Goal: Task Accomplishment & Management: Manage account settings

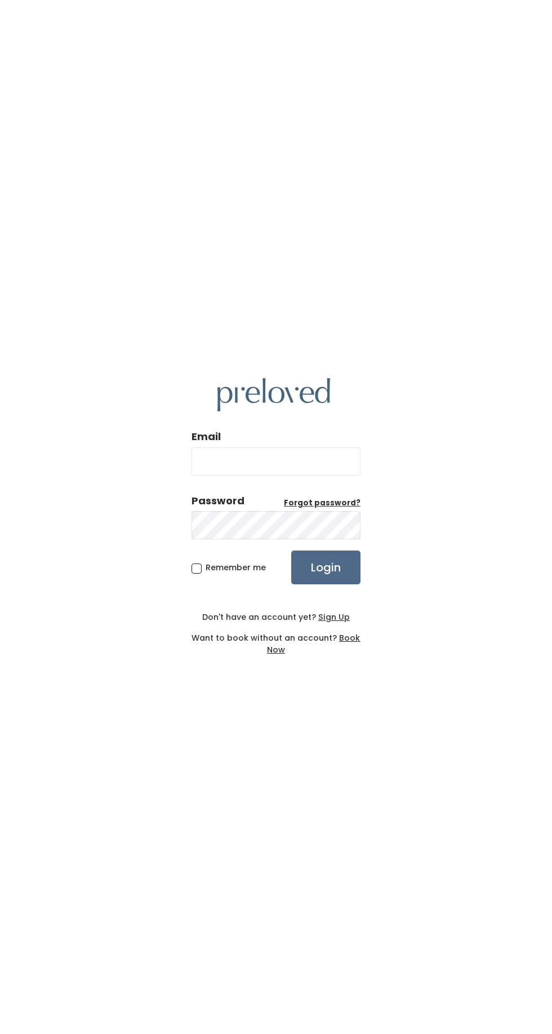
click at [305, 476] on input "Email" at bounding box center [276, 462] width 169 height 28
type input "[EMAIL_ADDRESS][DOMAIN_NAME]"
click at [291, 551] on input "Login" at bounding box center [325, 568] width 69 height 34
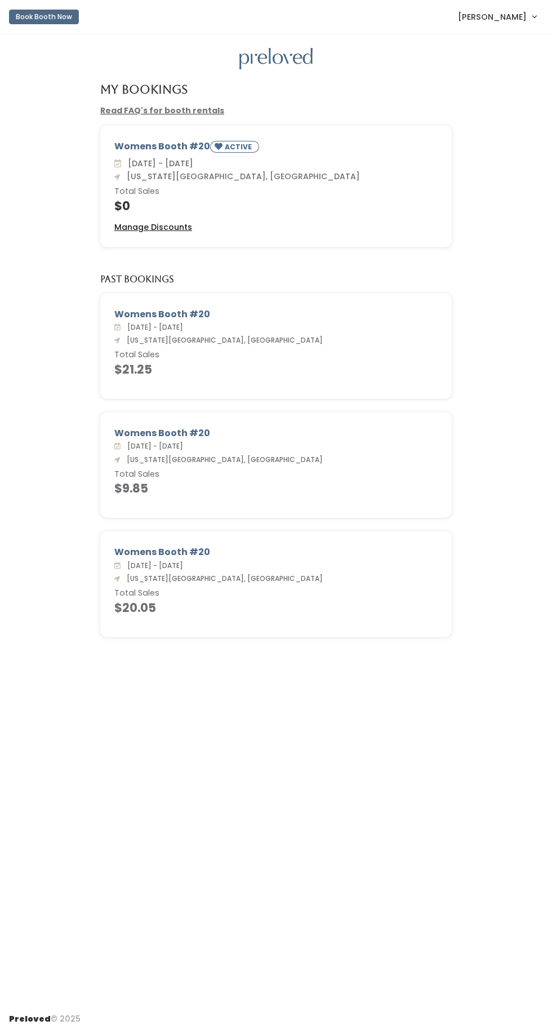
click at [179, 224] on u "Manage Discounts" at bounding box center [153, 226] width 78 height 11
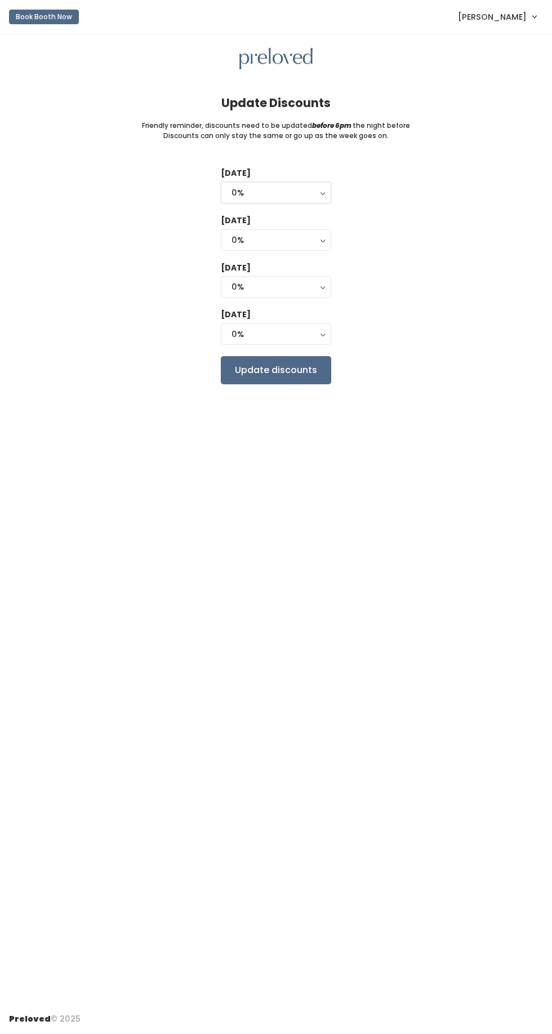
click at [288, 193] on div "0%" at bounding box center [276, 193] width 89 height 12
click at [304, 251] on link "50%" at bounding box center [275, 258] width 109 height 20
select select "50%"
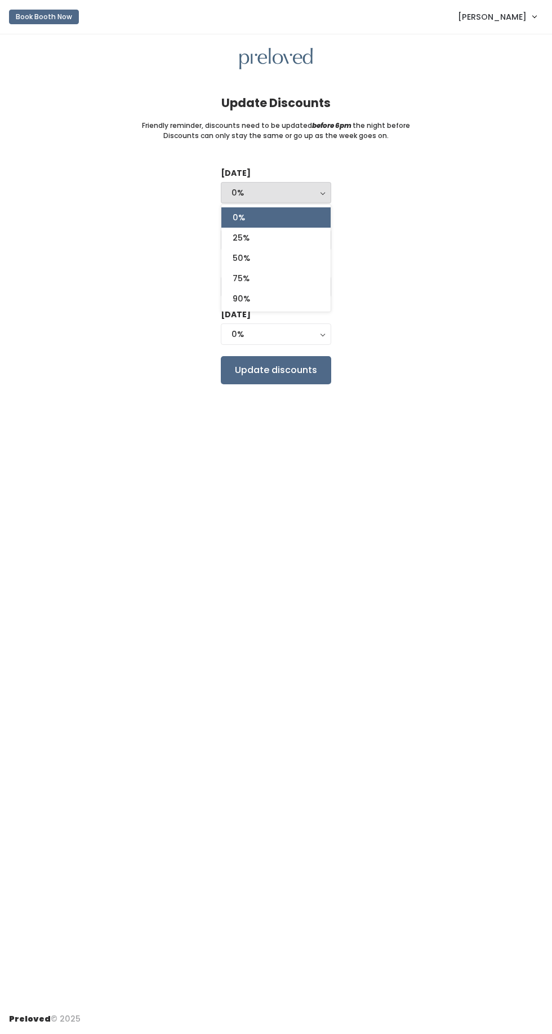
select select "50%"
click at [311, 191] on div "50%" at bounding box center [276, 193] width 89 height 12
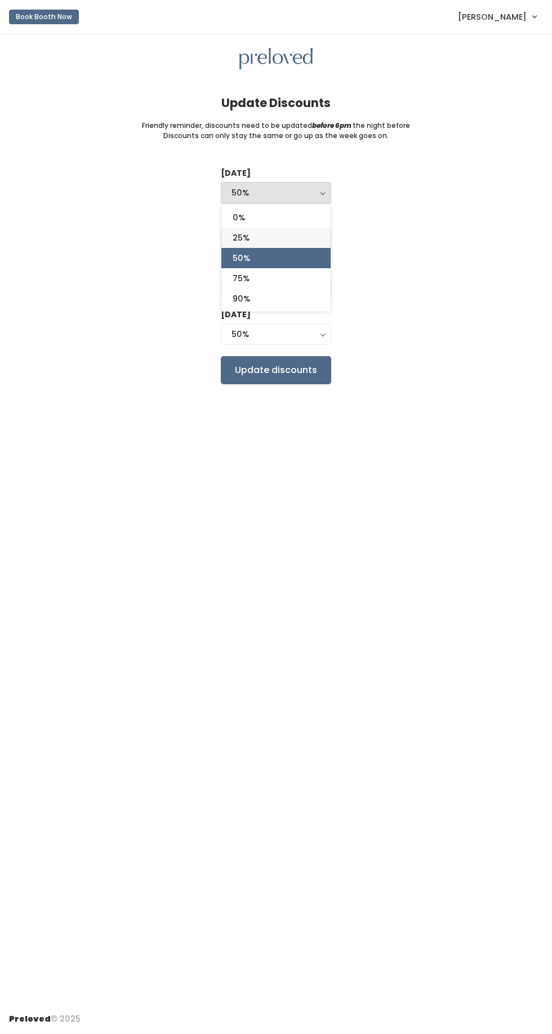
click at [296, 240] on link "25%" at bounding box center [275, 238] width 109 height 20
select select "25%"
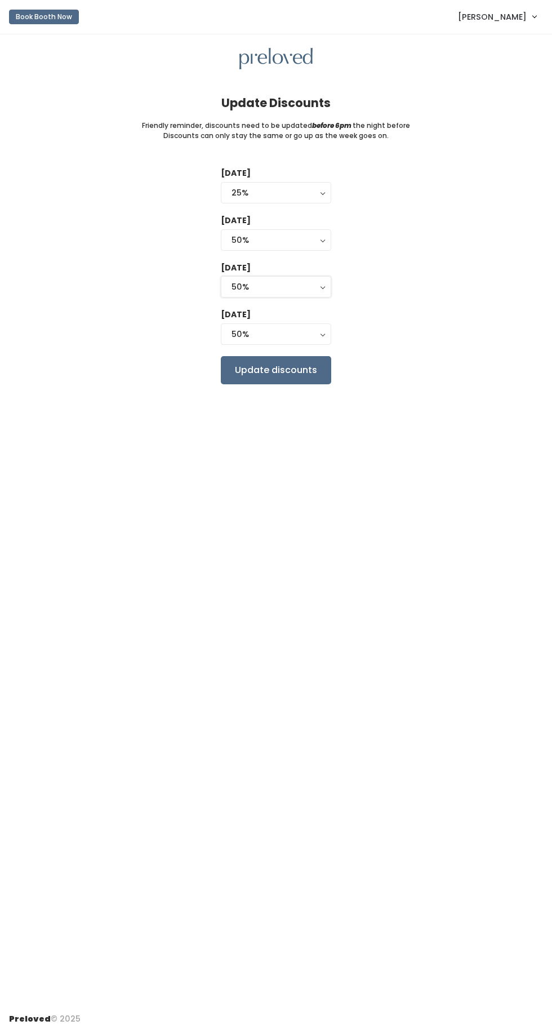
click at [303, 291] on div "50%" at bounding box center [276, 287] width 89 height 12
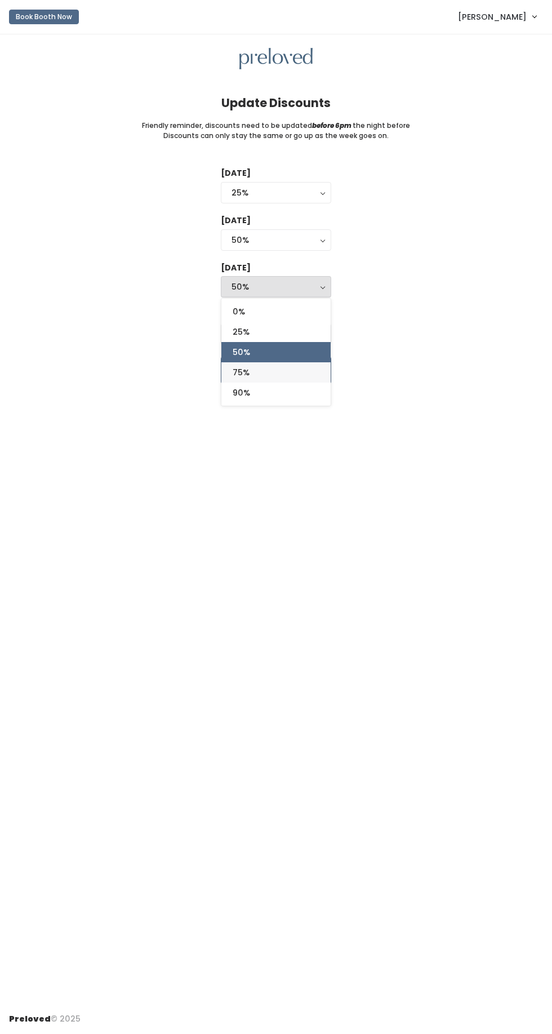
click at [295, 376] on link "75%" at bounding box center [275, 372] width 109 height 20
select select "75%"
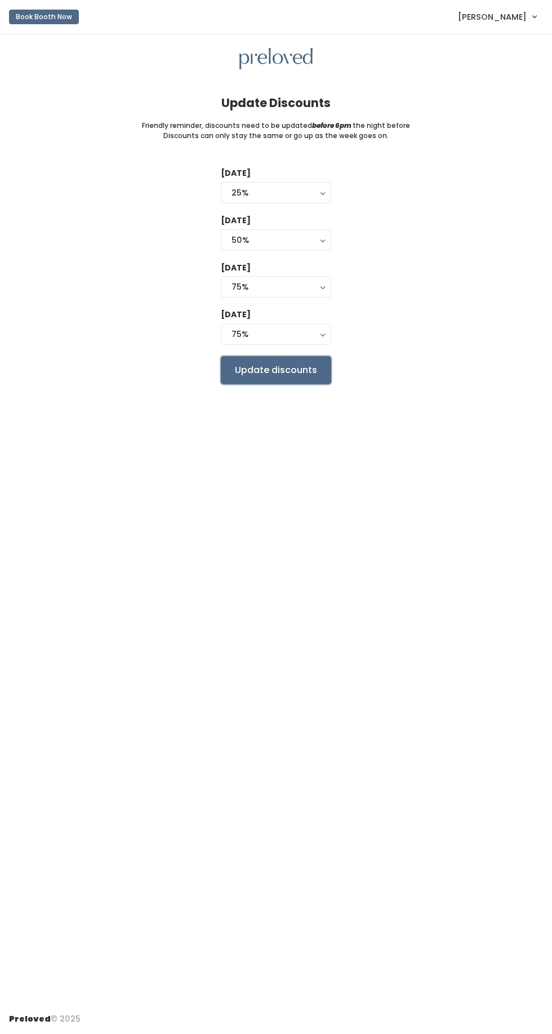
click at [303, 370] on input "Update discounts" at bounding box center [276, 370] width 110 height 28
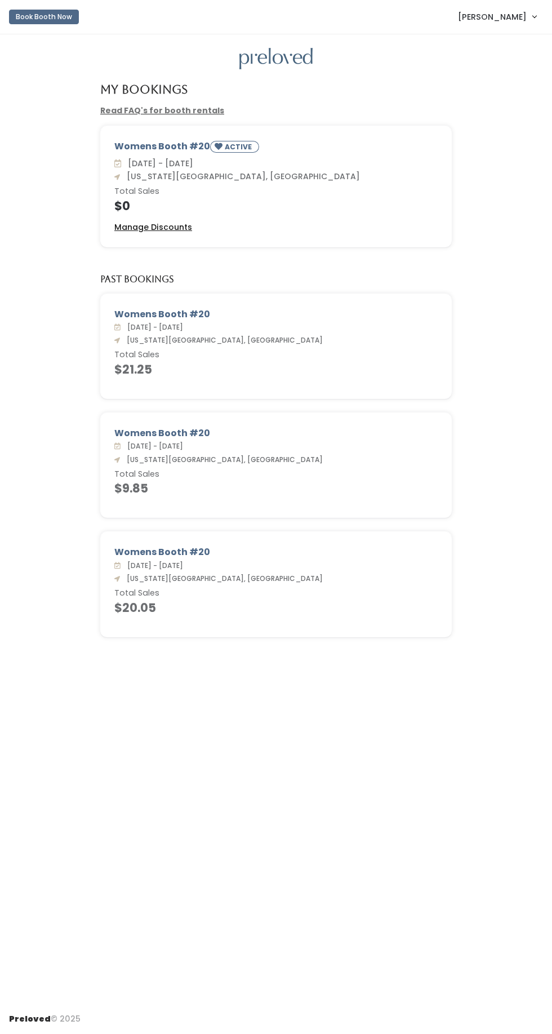
click at [171, 223] on u "Manage Discounts" at bounding box center [153, 226] width 78 height 11
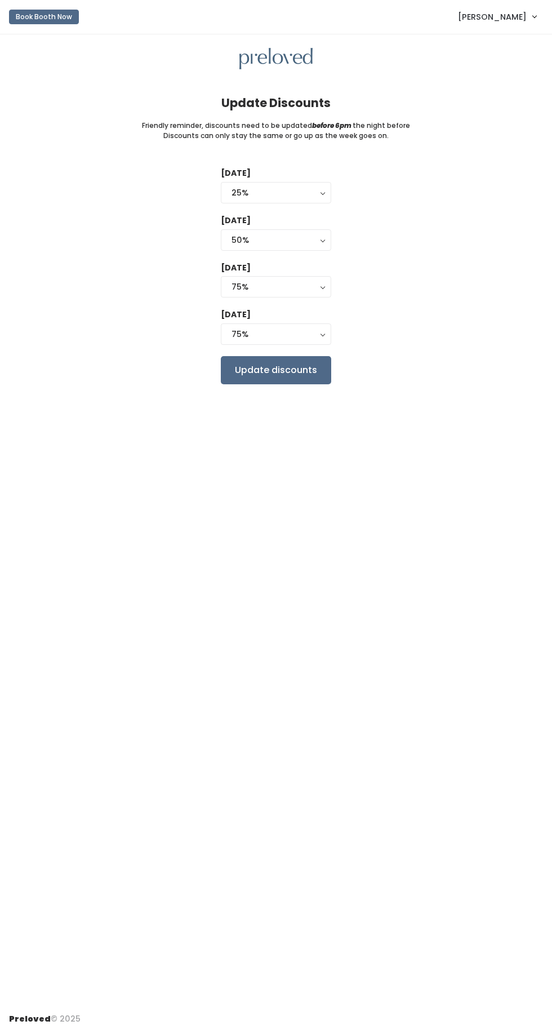
click at [508, 11] on span "[PERSON_NAME]" at bounding box center [492, 17] width 69 height 12
click at [488, 97] on button "Logout" at bounding box center [496, 93] width 101 height 20
